Goal: Task Accomplishment & Management: Manage account settings

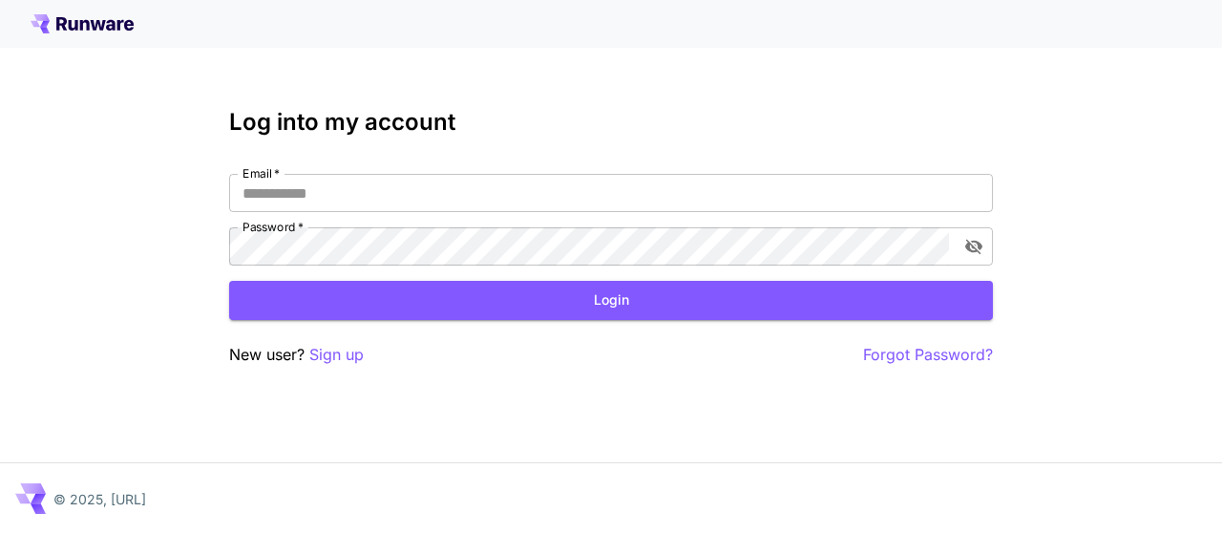
click at [328, 357] on p "Sign up" at bounding box center [336, 355] width 54 height 24
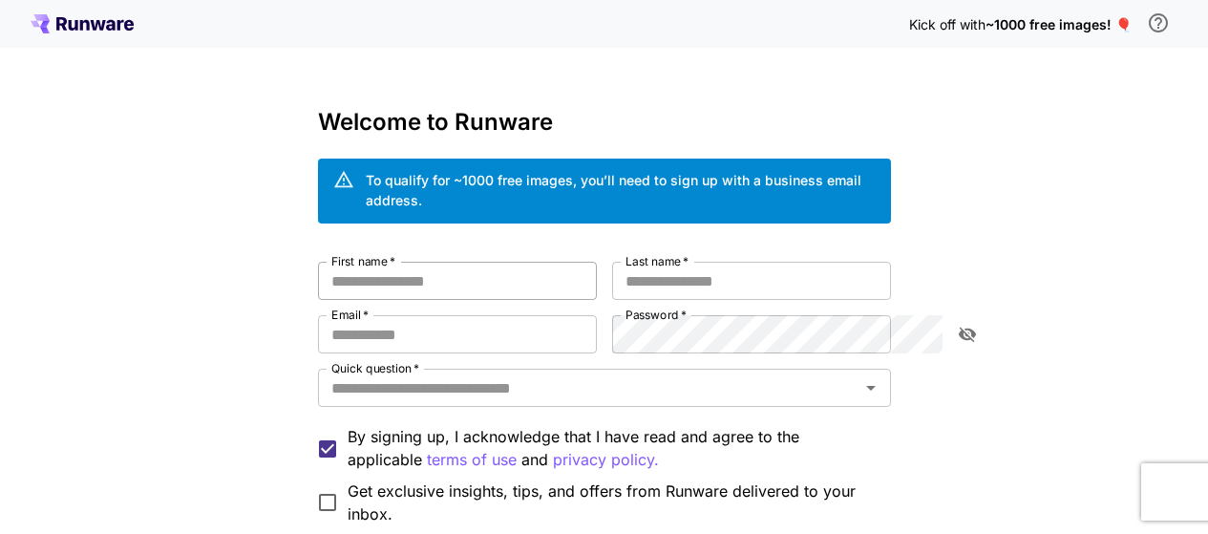
click at [318, 262] on input "First name   *" at bounding box center [457, 281] width 279 height 38
type input "********"
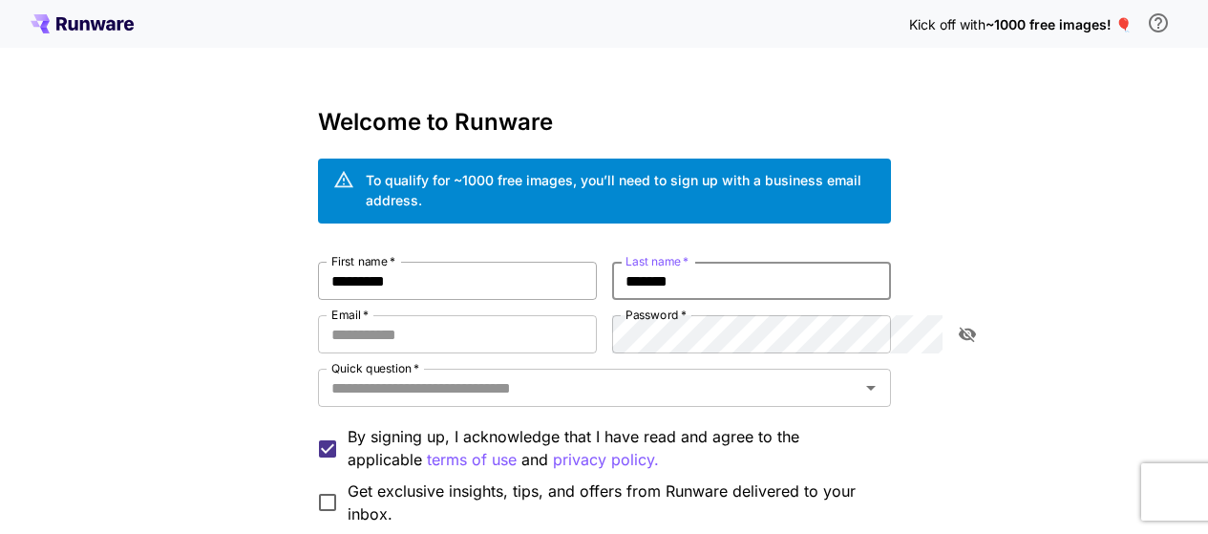
type input "*******"
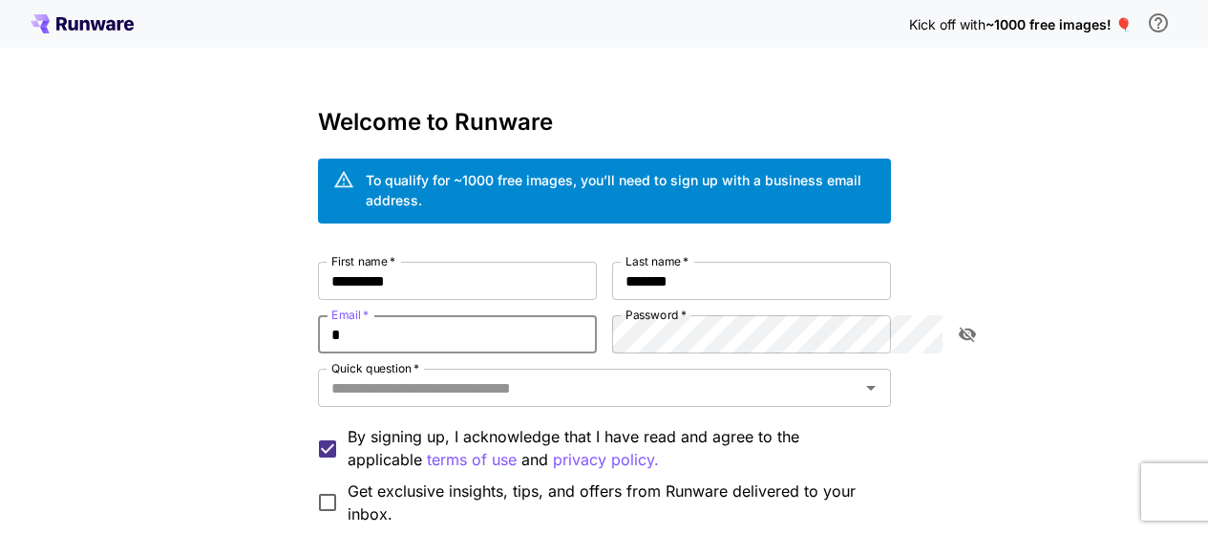
type input "**********"
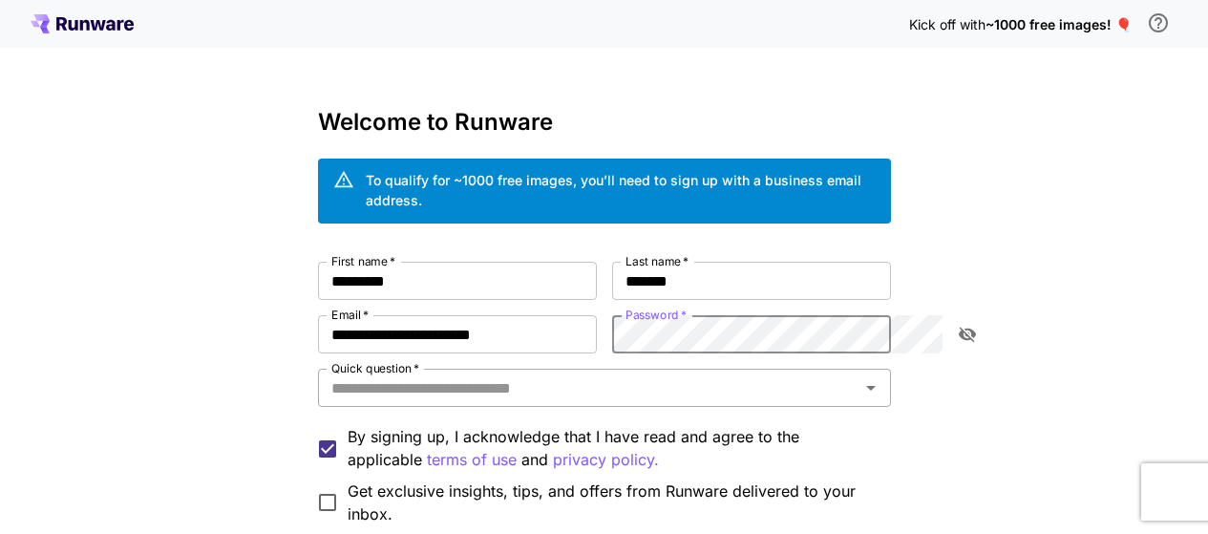
click at [539, 374] on input "Quick question   *" at bounding box center [589, 387] width 530 height 27
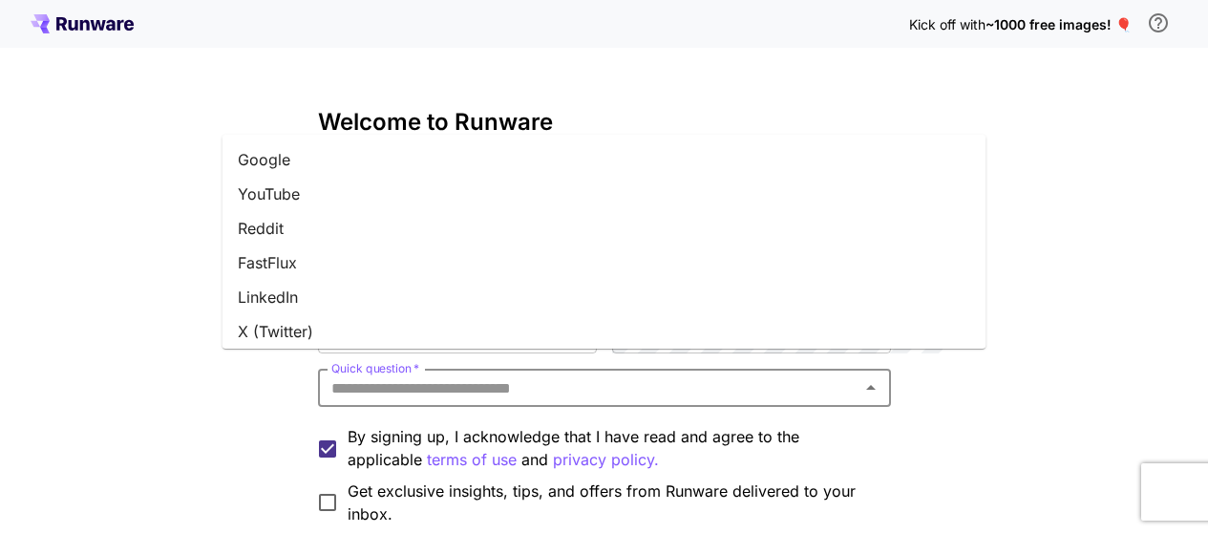
click at [319, 191] on li "YouTube" at bounding box center [604, 194] width 764 height 34
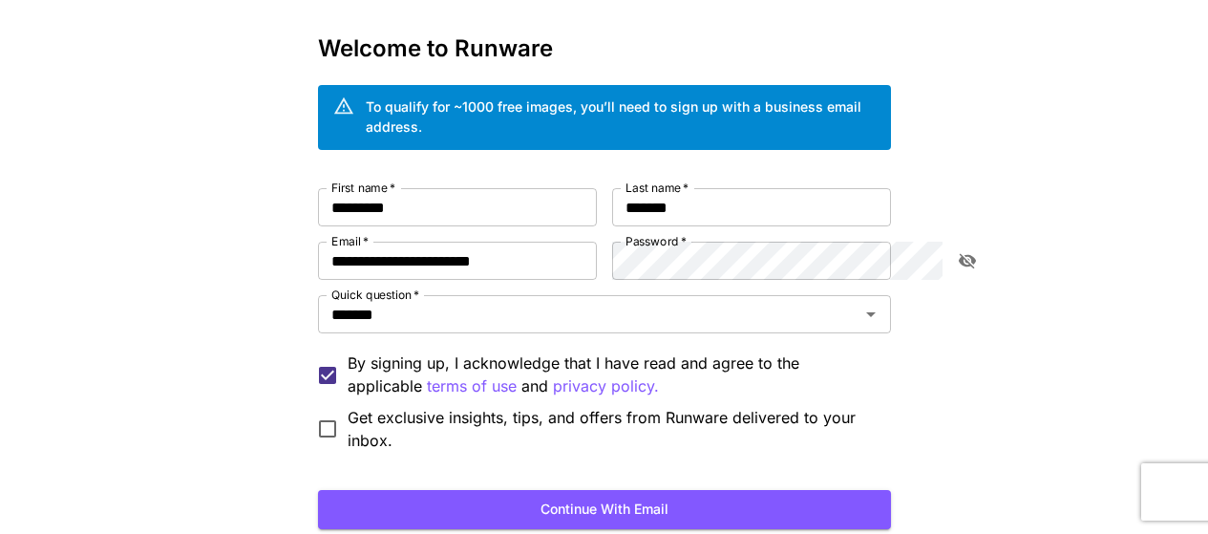
scroll to position [95, 0]
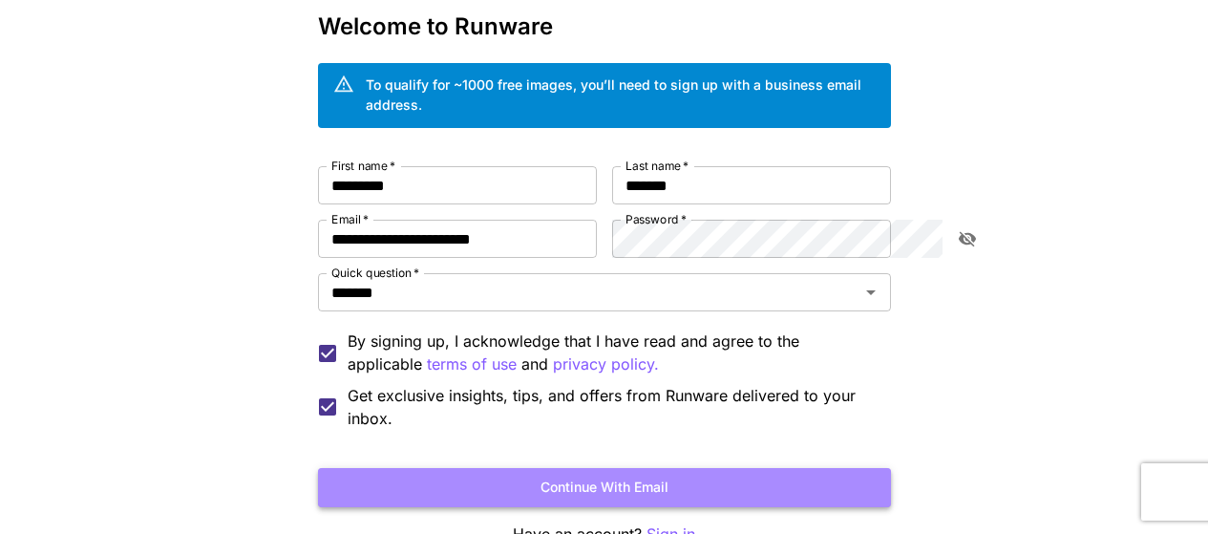
click at [376, 475] on button "Continue with email" at bounding box center [604, 487] width 573 height 39
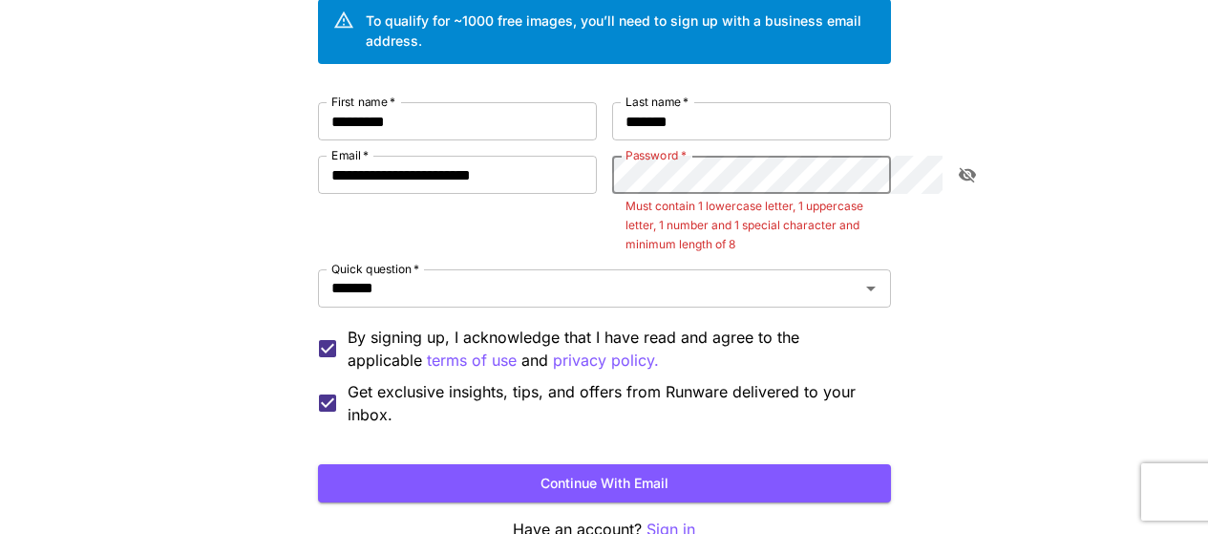
scroll to position [191, 0]
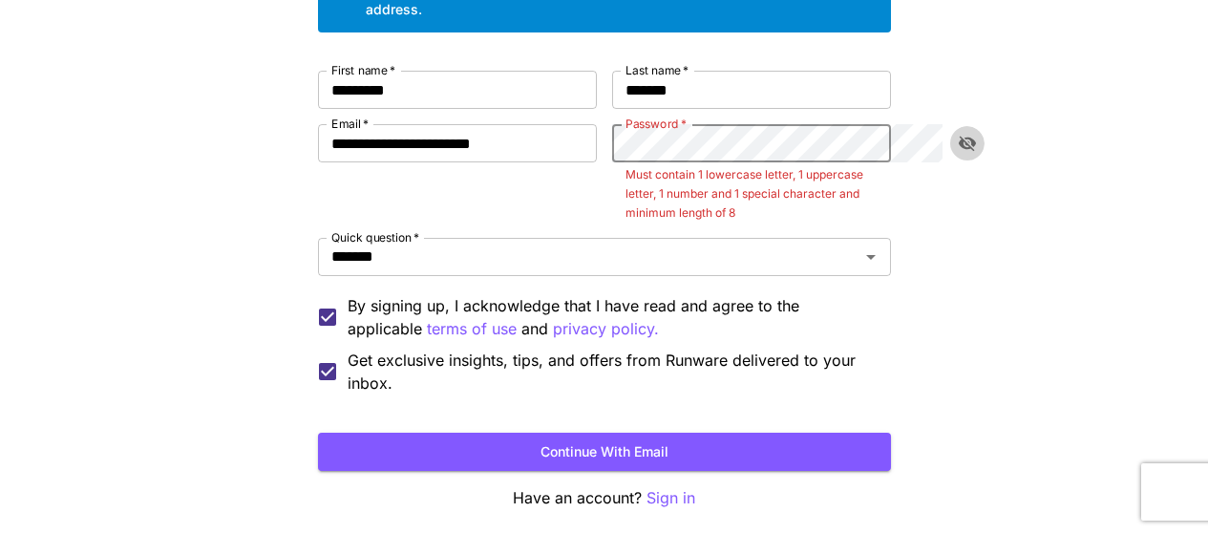
click at [965, 134] on icon "toggle password visibility" at bounding box center [967, 143] width 19 height 19
click at [708, 433] on button "Continue with email" at bounding box center [604, 452] width 573 height 39
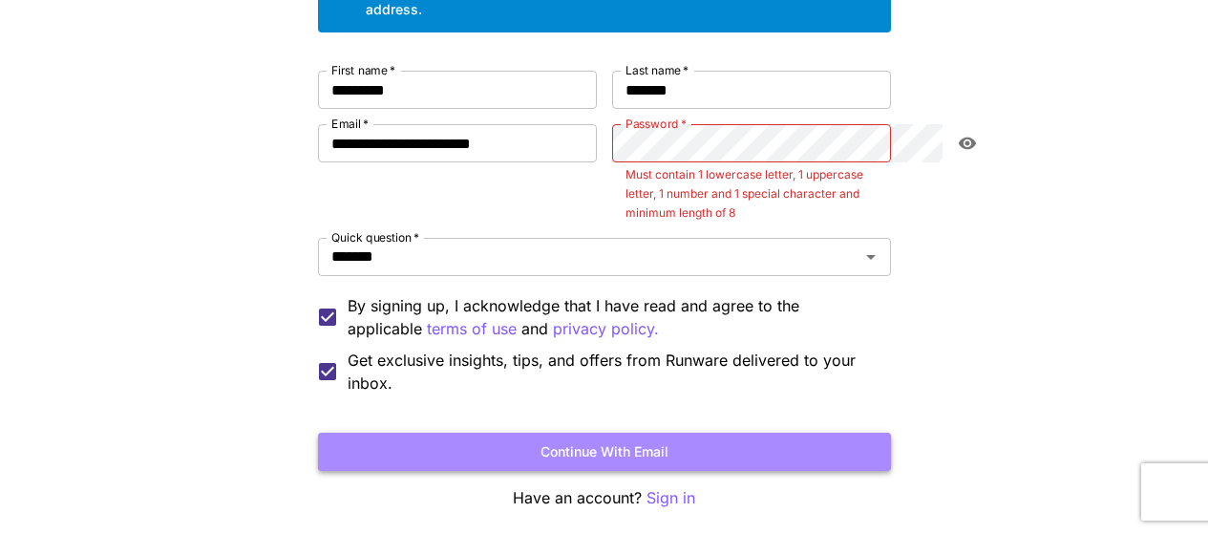
click at [710, 433] on button "Continue with email" at bounding box center [604, 452] width 573 height 39
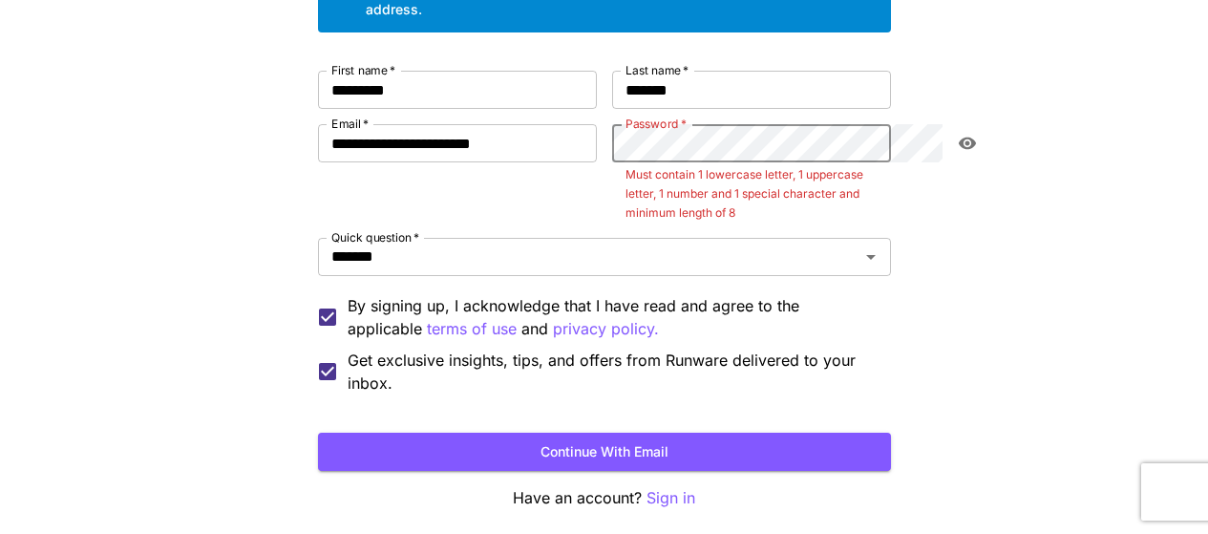
scroll to position [184, 0]
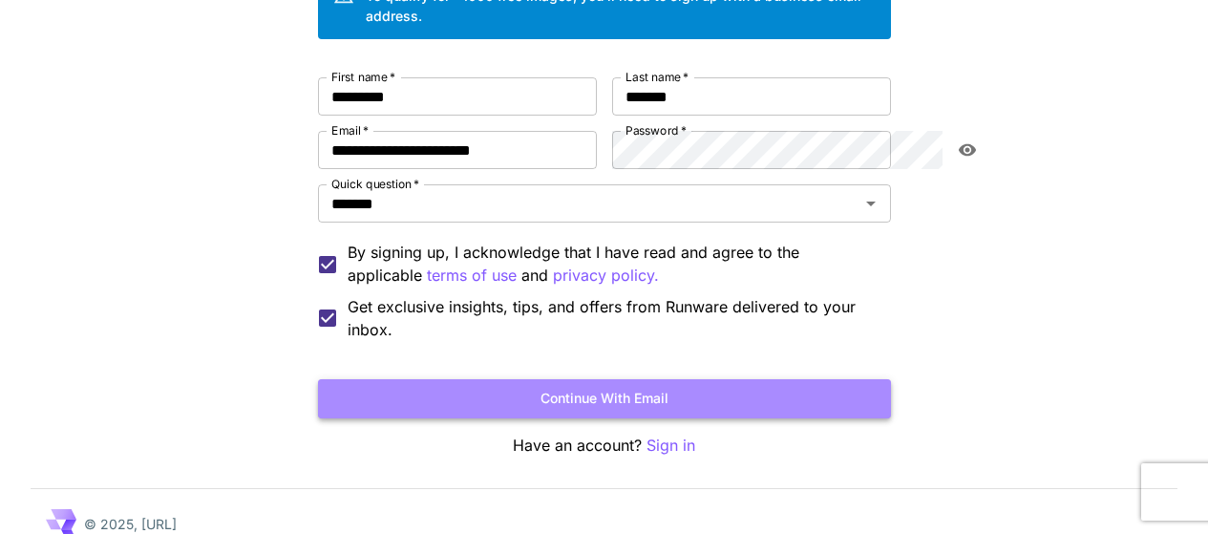
click at [485, 379] on button "Continue with email" at bounding box center [604, 398] width 573 height 39
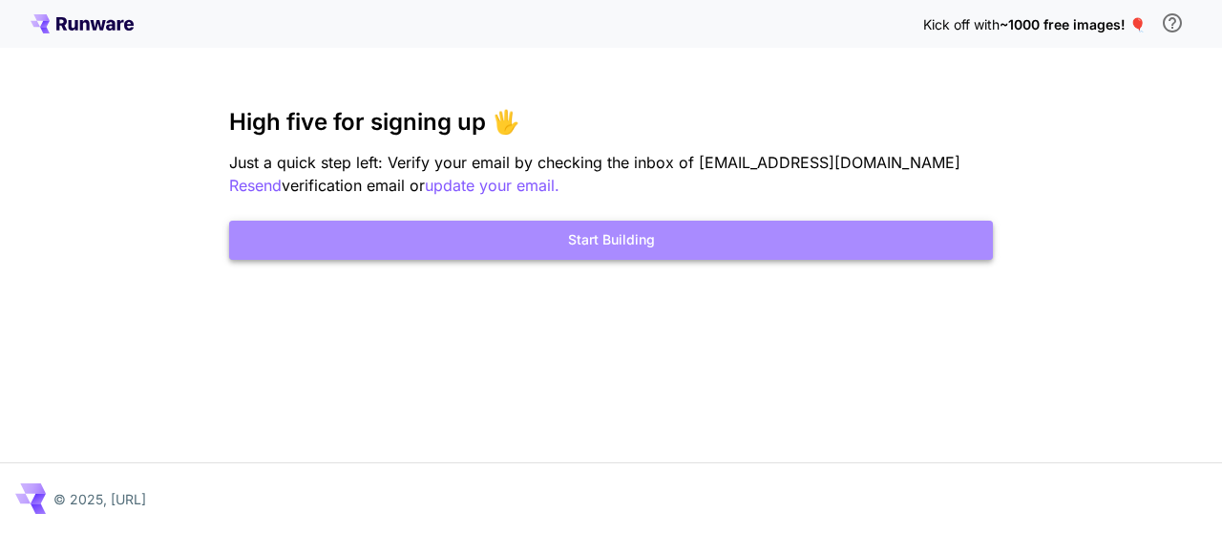
click at [532, 245] on button "Start Building" at bounding box center [611, 240] width 764 height 39
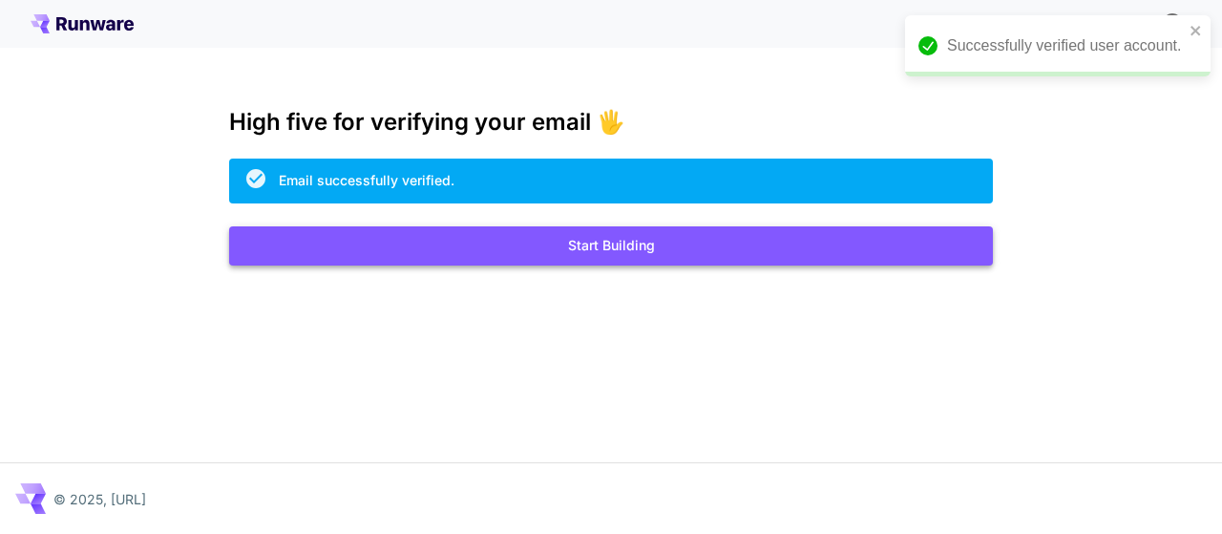
click at [537, 254] on button "Start Building" at bounding box center [611, 245] width 764 height 39
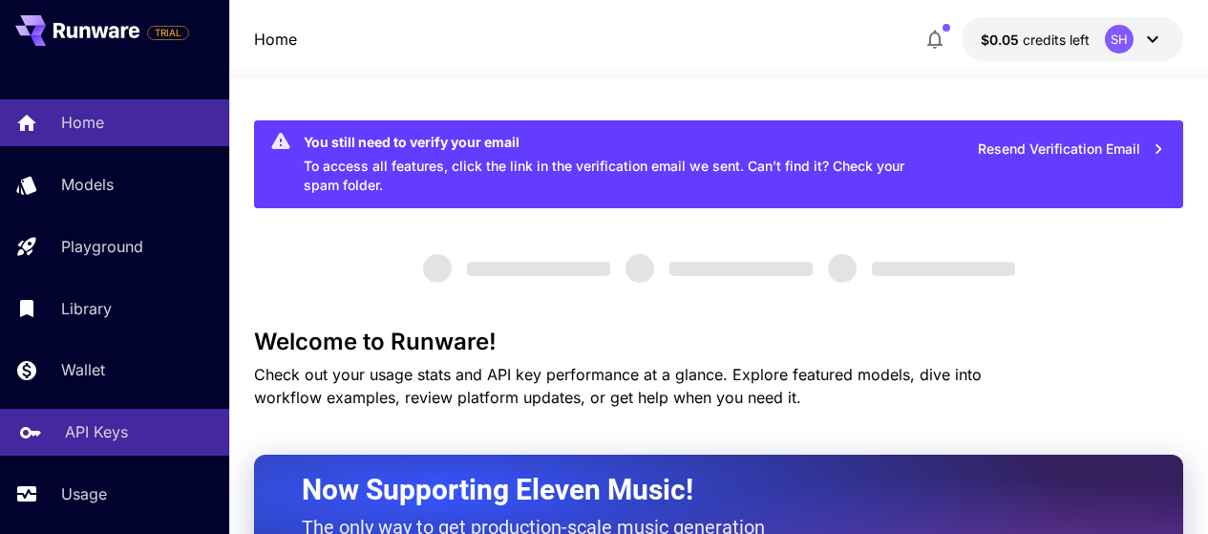
click at [115, 421] on link "API Keys" at bounding box center [114, 432] width 229 height 47
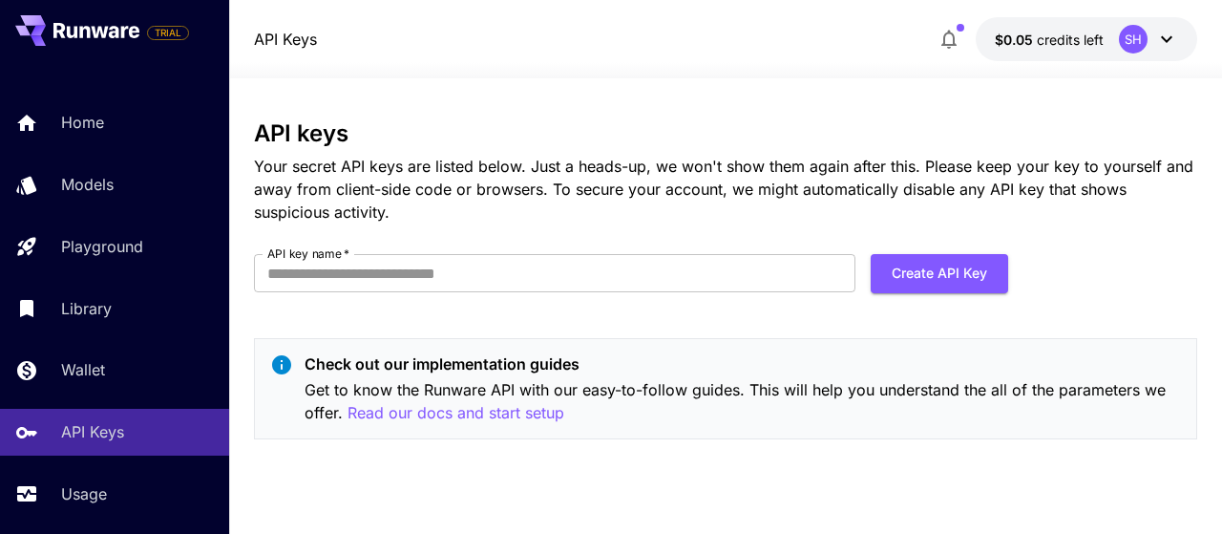
drag, startPoint x: 378, startPoint y: 287, endPoint x: 360, endPoint y: 303, distance: 23.7
click at [378, 288] on input "API key name   *" at bounding box center [555, 273] width 602 height 38
type input "********"
click at [940, 274] on button "Create API Key" at bounding box center [939, 273] width 137 height 39
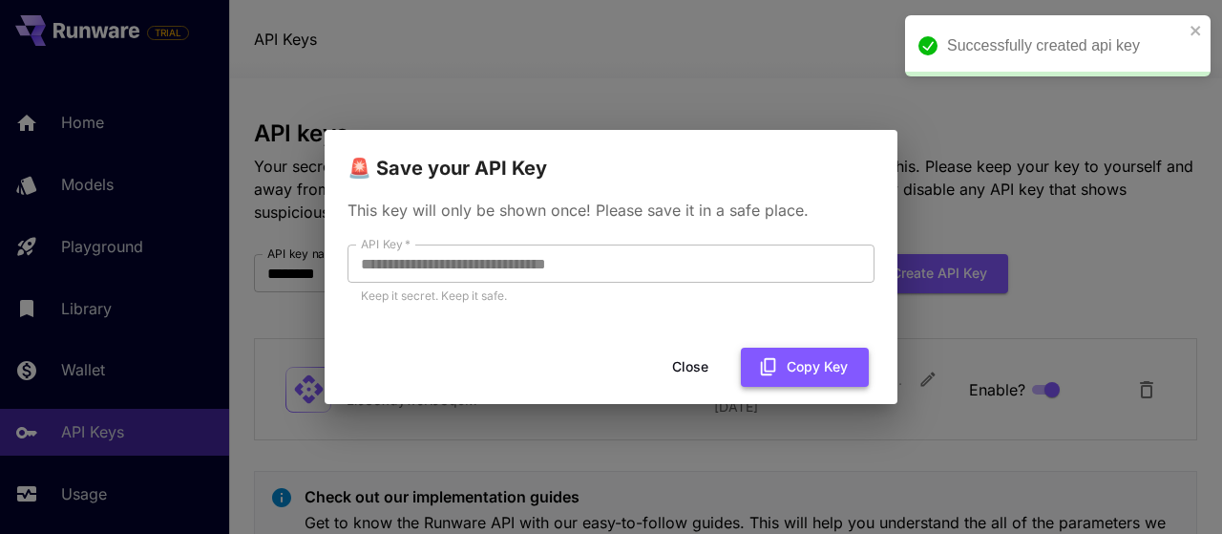
click at [788, 364] on button "Copy Key" at bounding box center [805, 367] width 128 height 39
